Goal: Task Accomplishment & Management: Manage account settings

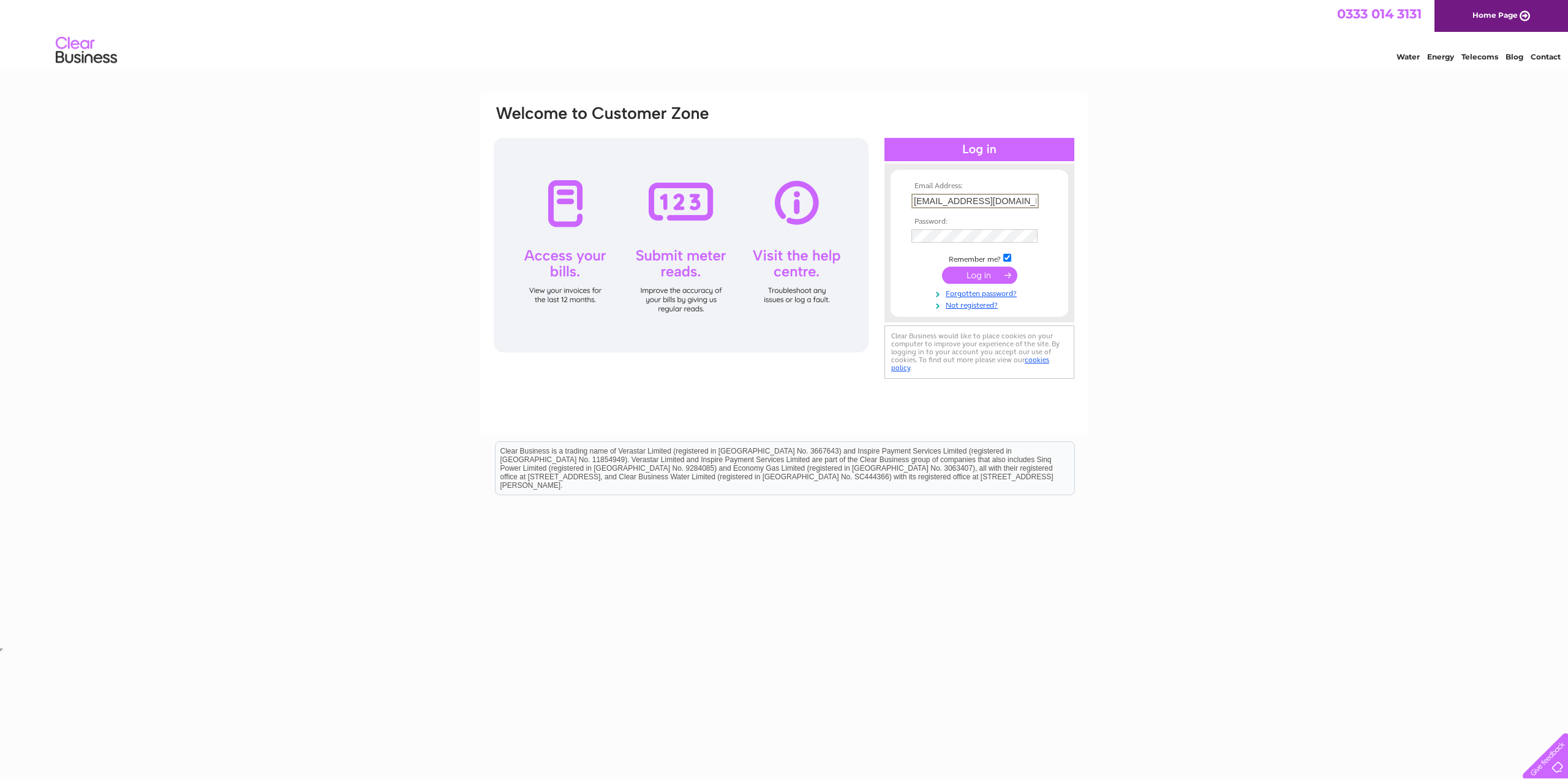
click at [971, 268] on input "submit" at bounding box center [979, 275] width 75 height 17
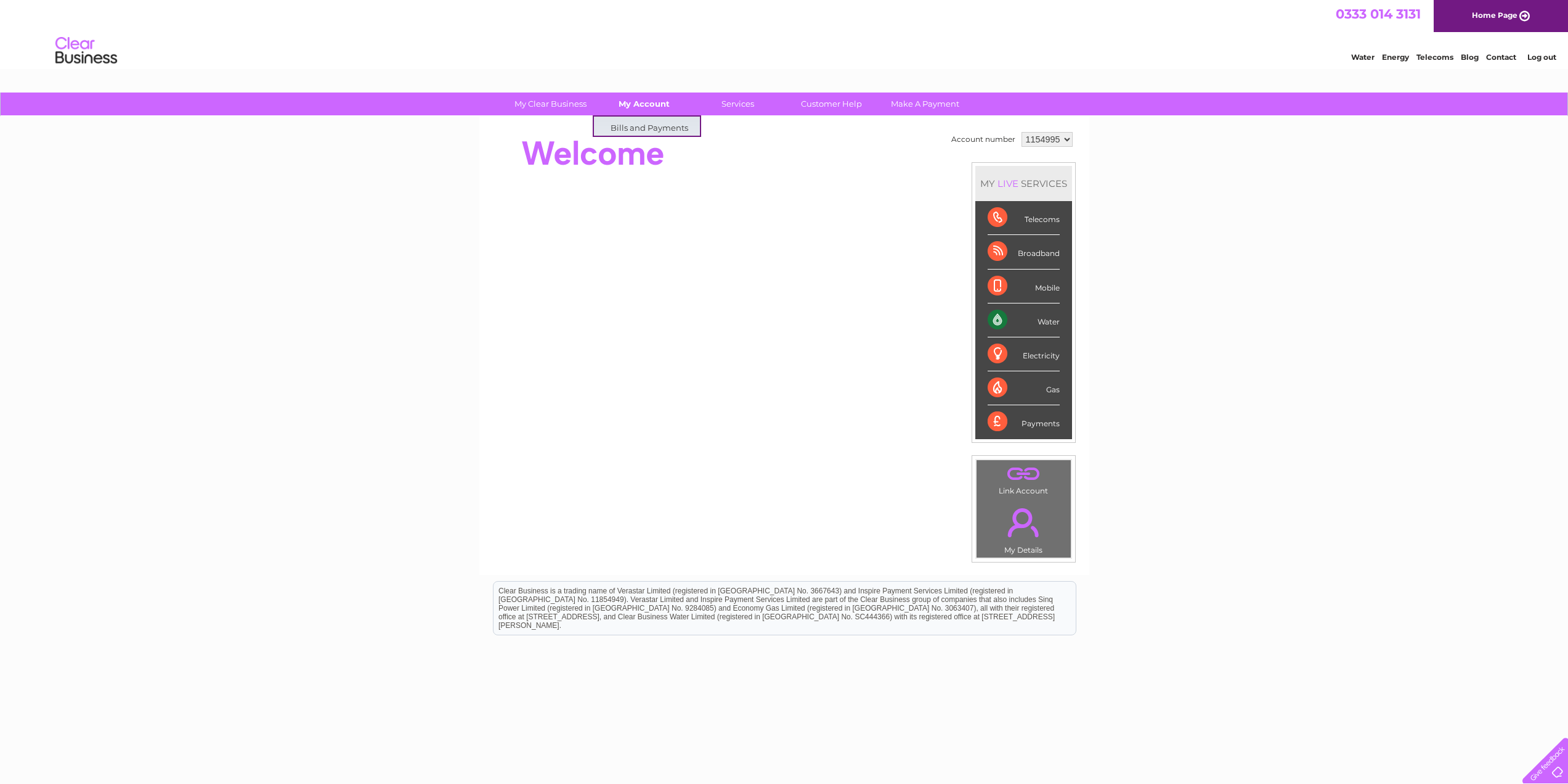
click at [656, 105] on link "My Account" at bounding box center [644, 104] width 102 height 23
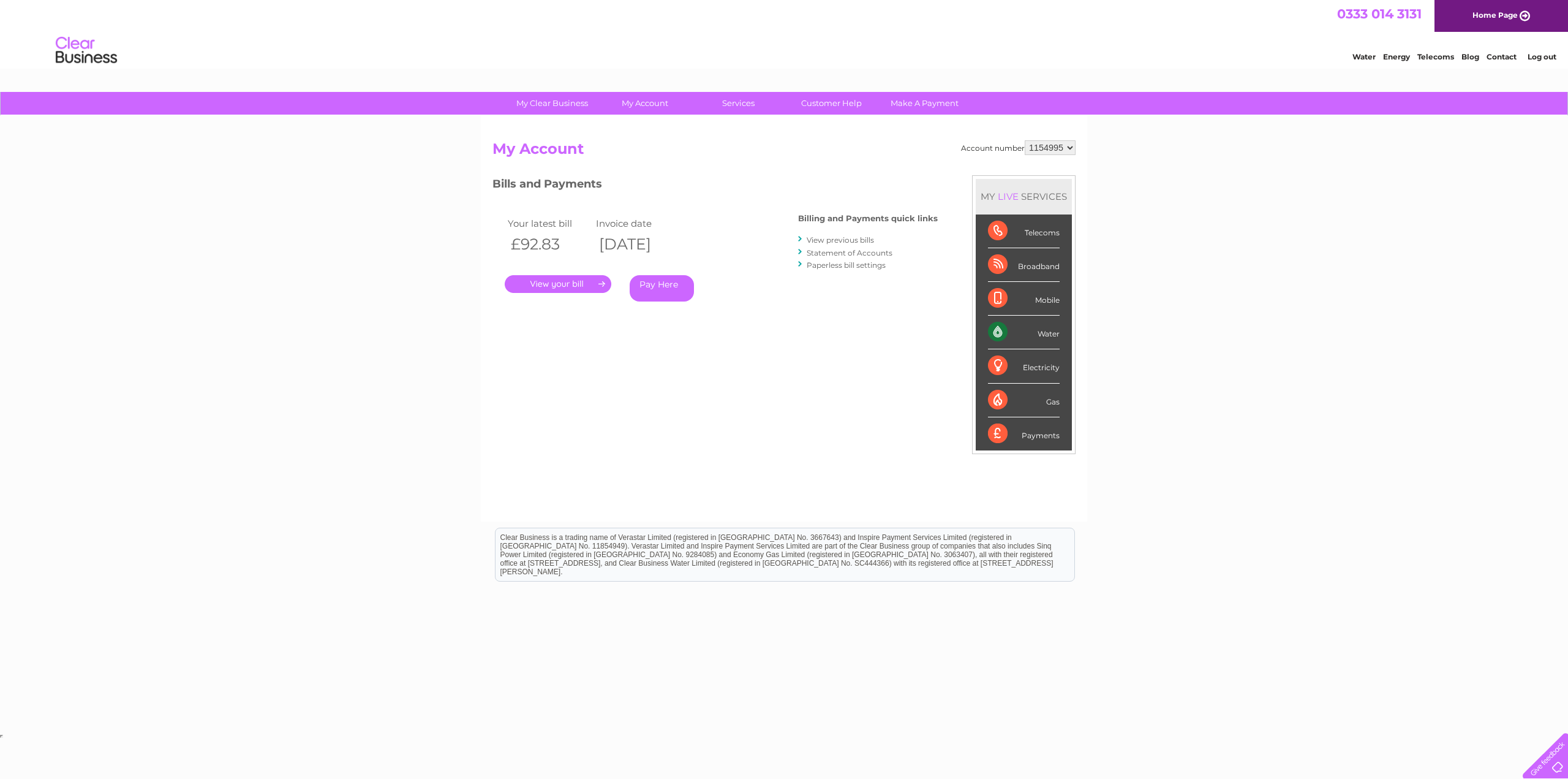
click at [663, 126] on div "Account number 1154995 My Account MY LIVE SERVICES Telecoms Broadband Mobile Wa…" at bounding box center [784, 318] width 607 height 405
click at [593, 284] on link "." at bounding box center [558, 284] width 107 height 18
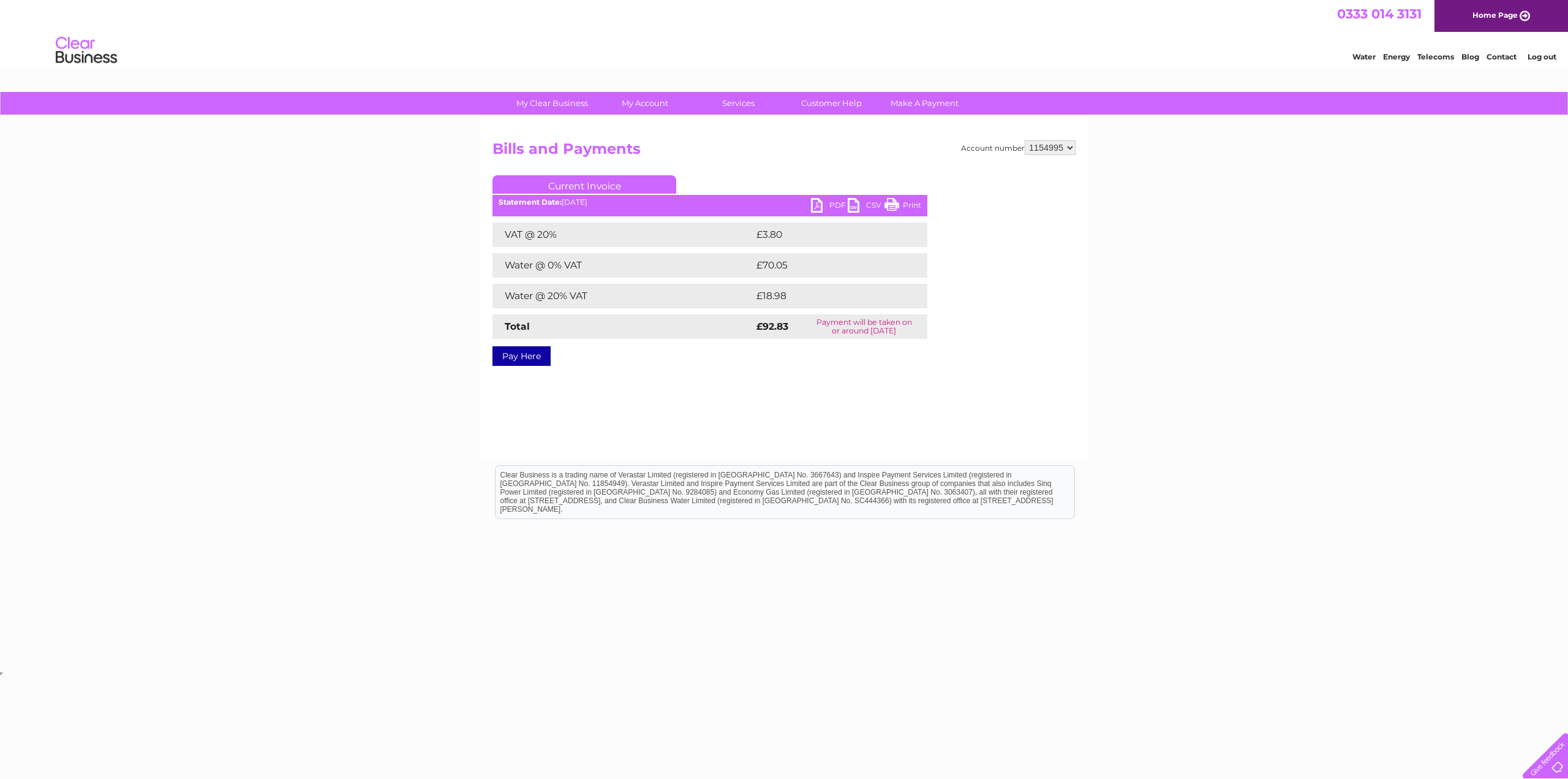
click at [811, 210] on link "PDF" at bounding box center [828, 207] width 37 height 18
